Goal: Find specific page/section: Find specific page/section

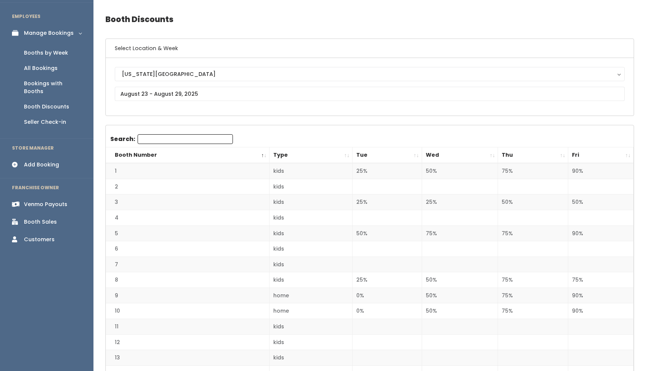
scroll to position [27, 0]
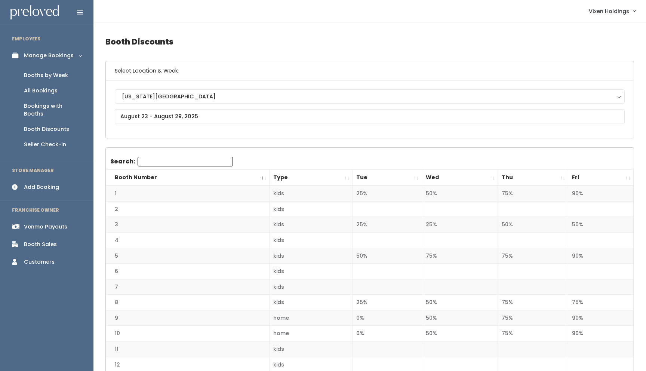
click at [51, 77] on div "Booths by Week" at bounding box center [46, 75] width 44 height 8
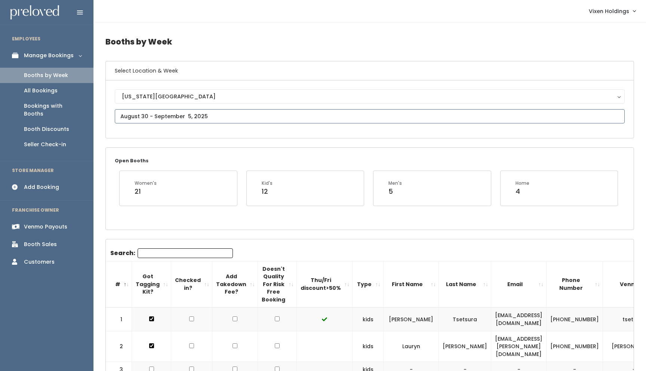
click at [191, 116] on input "text" at bounding box center [370, 116] width 510 height 14
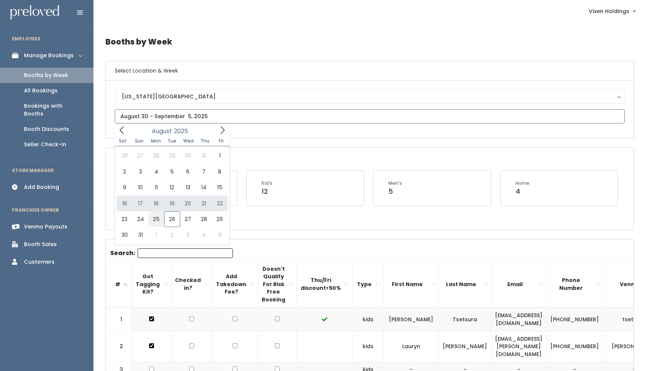
type input "August 23 to August 29"
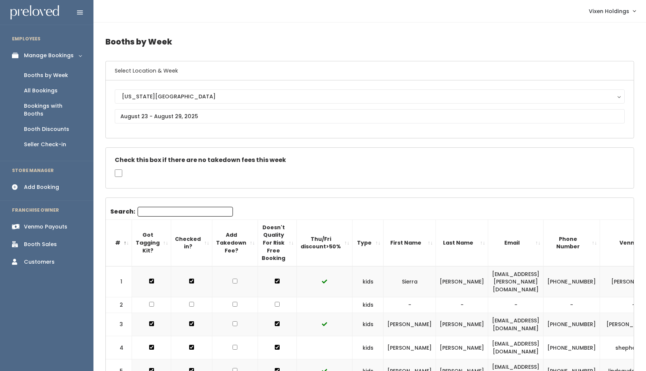
click at [47, 240] on div "Booth Sales" at bounding box center [40, 244] width 33 height 8
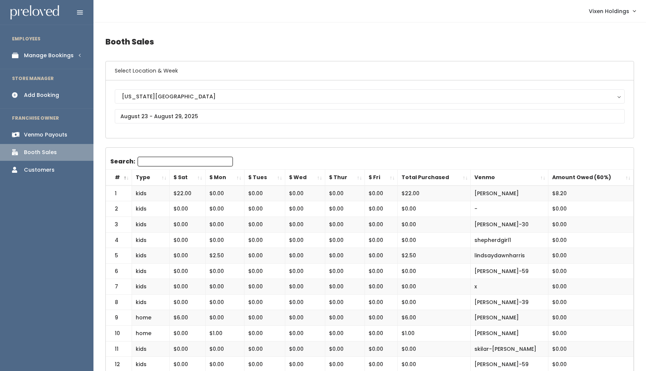
click at [57, 53] on div "Manage Bookings" at bounding box center [49, 56] width 50 height 8
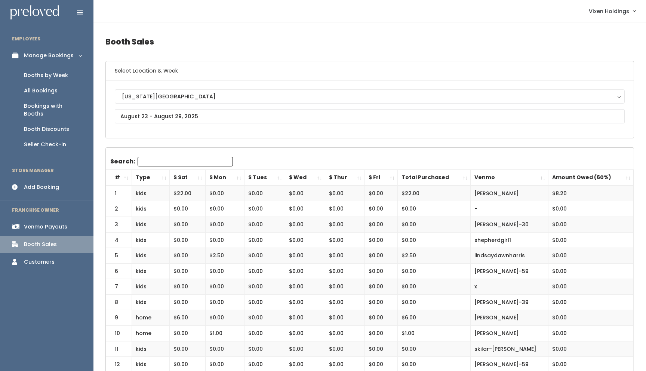
click at [52, 75] on div "Booths by Week" at bounding box center [46, 75] width 44 height 8
